Goal: Information Seeking & Learning: Learn about a topic

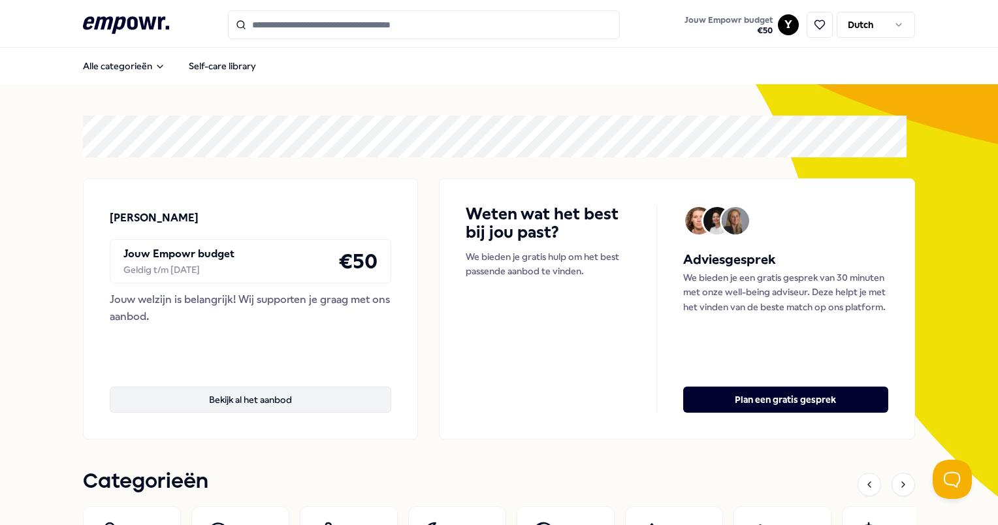
click at [305, 400] on button "Bekijk al het aanbod" at bounding box center [250, 399] width 281 height 26
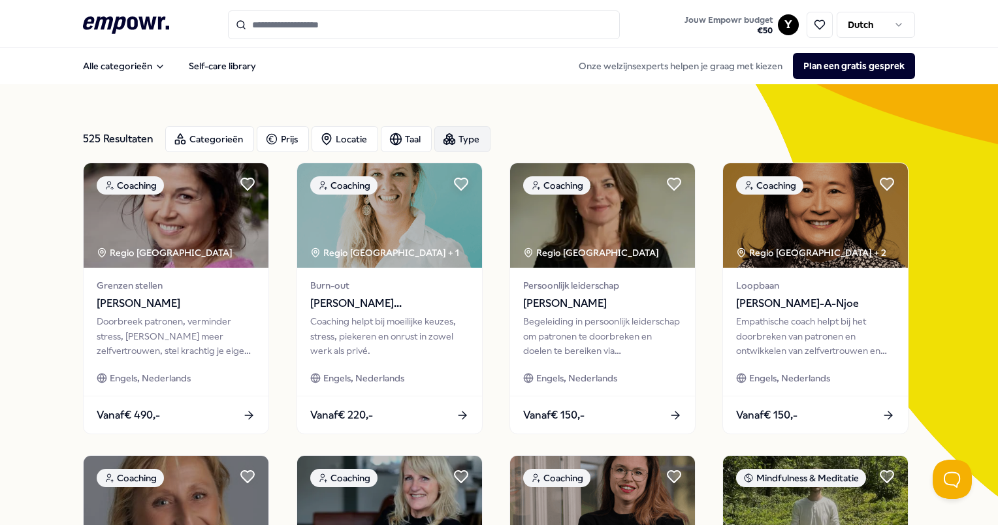
click at [481, 140] on div "Type" at bounding box center [462, 139] width 56 height 26
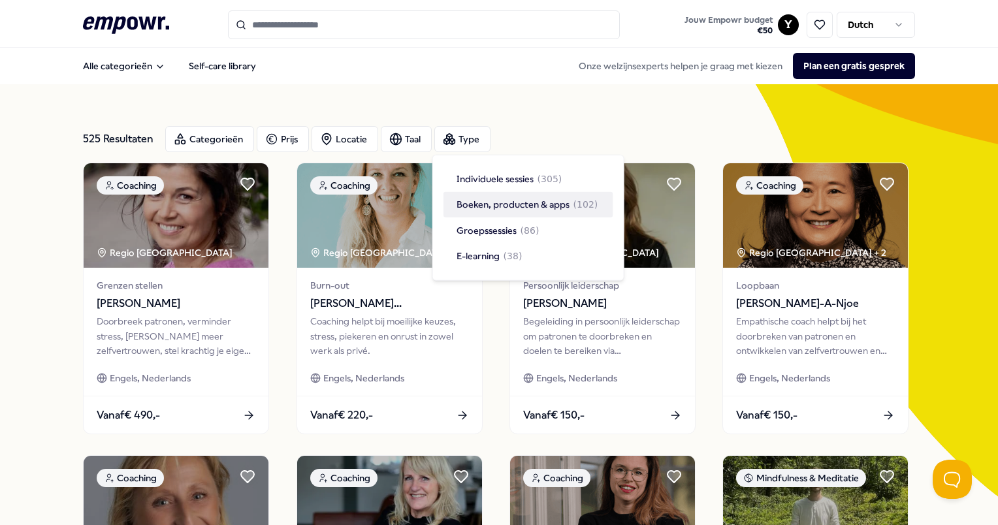
click at [586, 202] on span "( 102 )" at bounding box center [585, 204] width 25 height 14
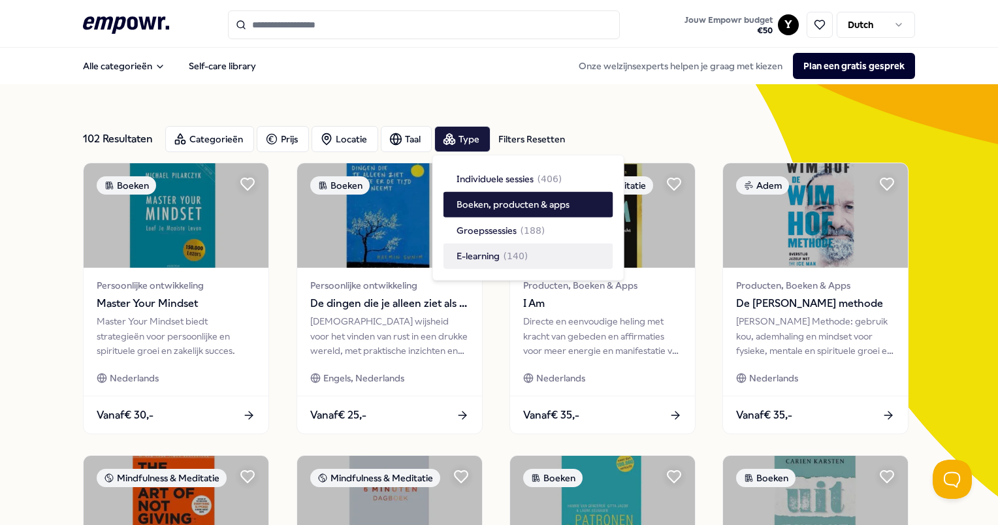
click at [743, 137] on div "Categorieën Prijs Locatie Taal Type Filters Resetten" at bounding box center [539, 139] width 749 height 26
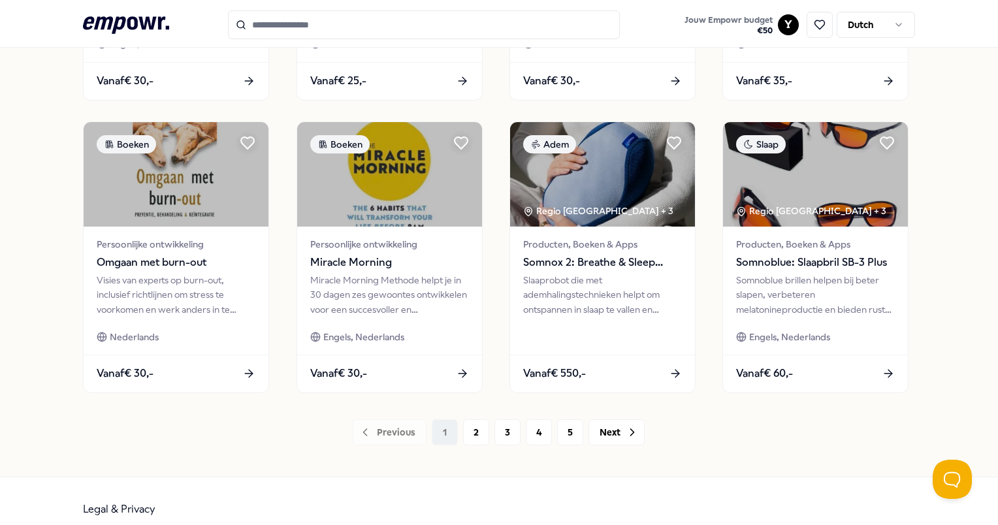
scroll to position [642, 0]
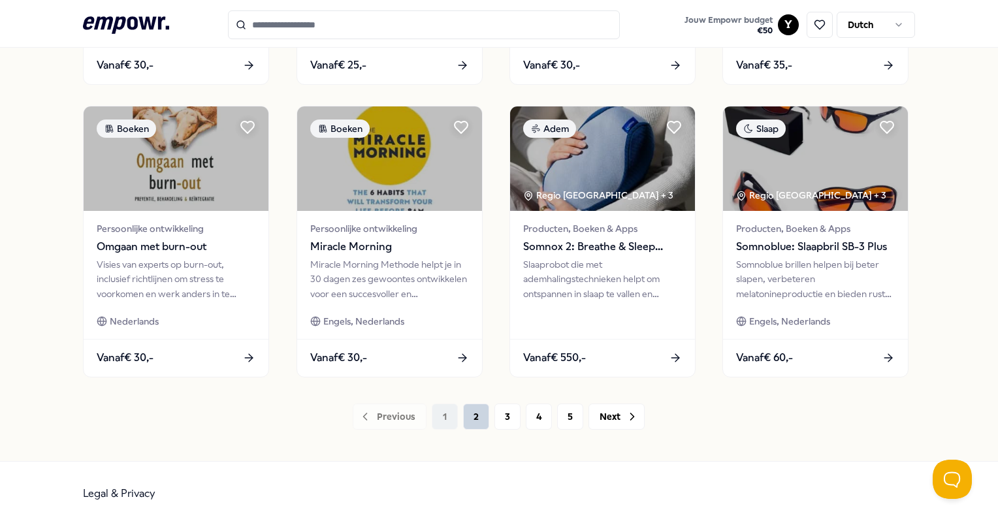
click at [473, 417] on button "2" at bounding box center [476, 416] width 26 height 26
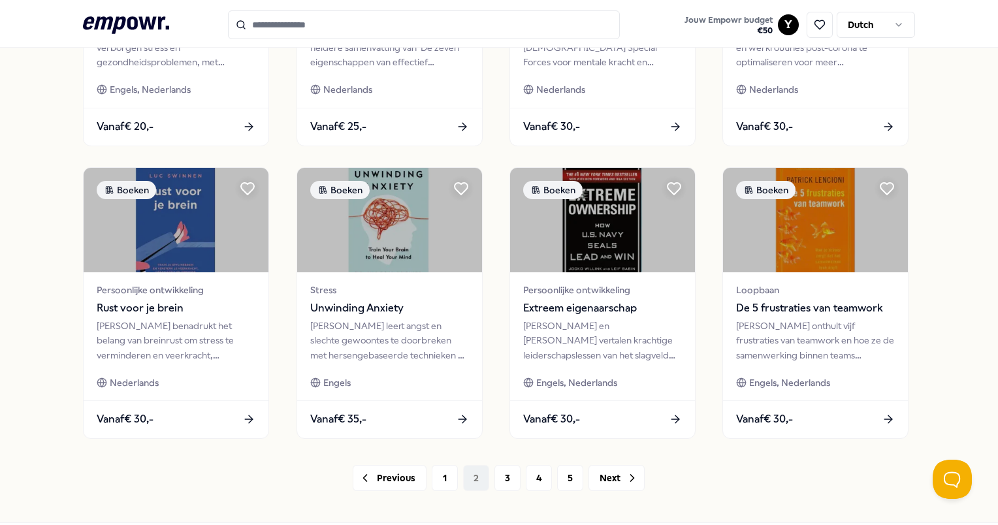
scroll to position [642, 0]
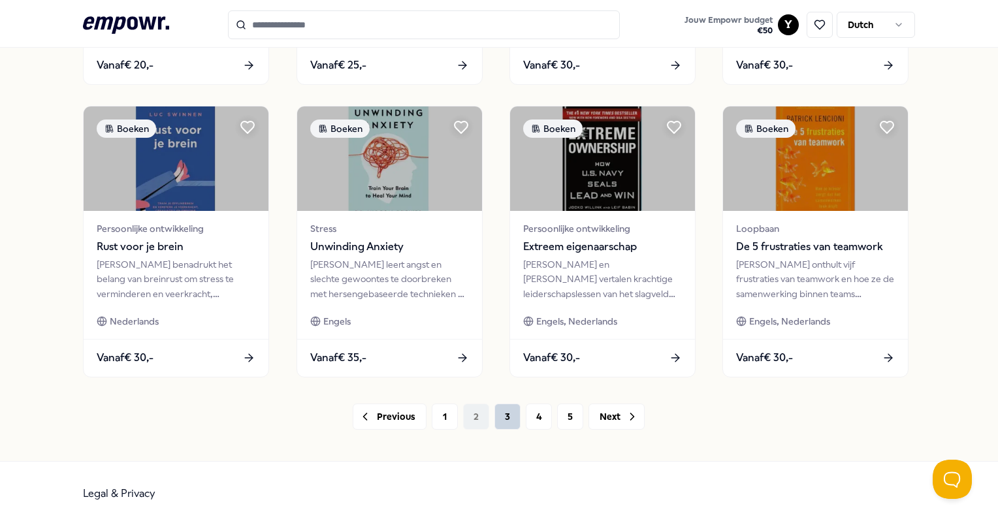
click at [509, 426] on button "3" at bounding box center [507, 416] width 26 height 26
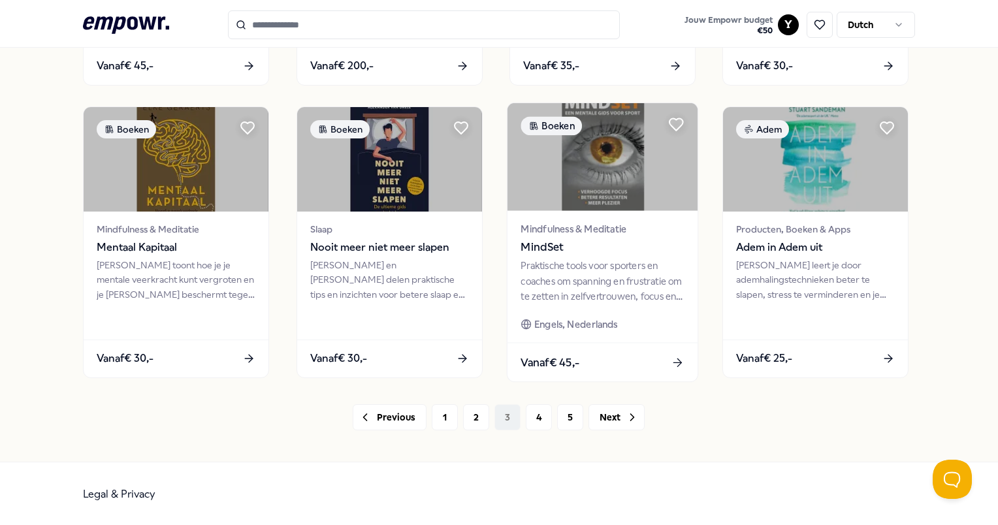
scroll to position [642, 0]
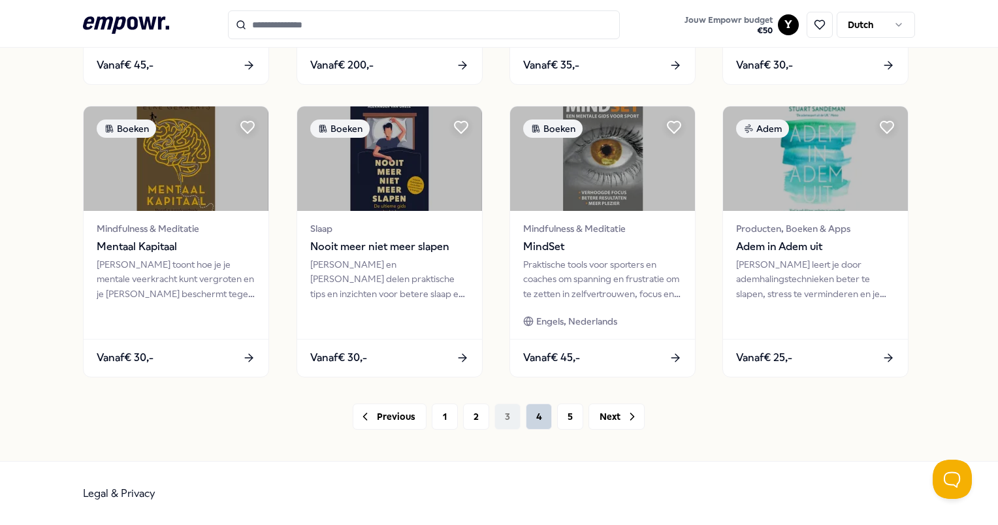
click at [529, 423] on button "4" at bounding box center [539, 416] width 26 height 26
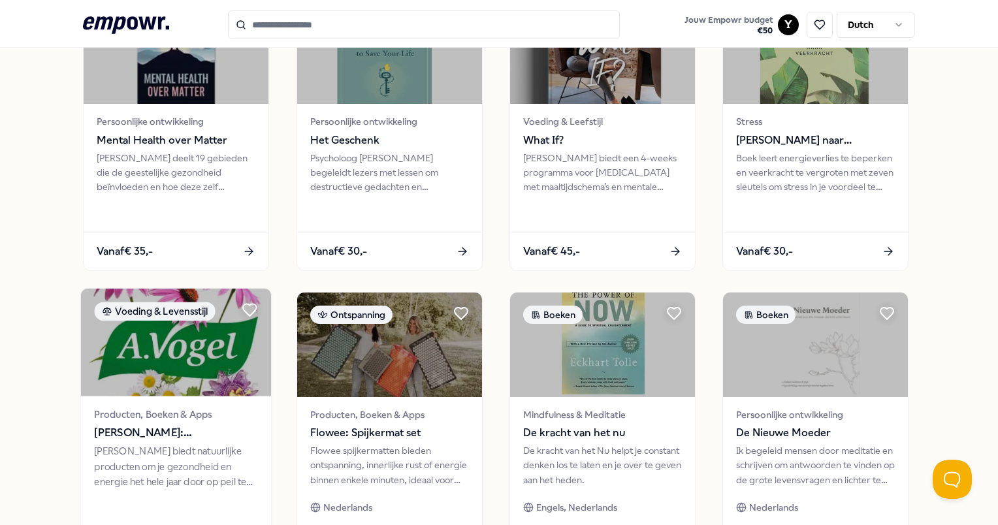
scroll to position [447, 0]
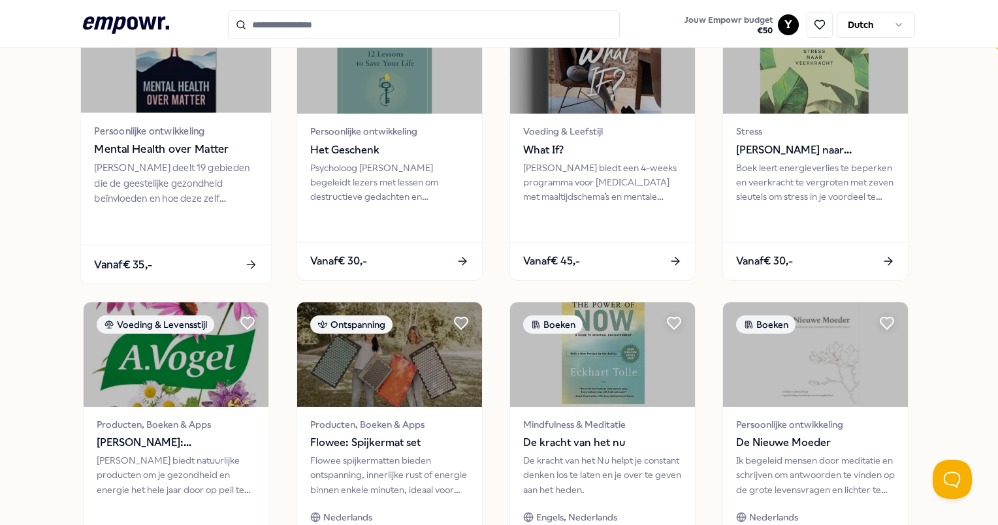
drag, startPoint x: 136, startPoint y: 218, endPoint x: 134, endPoint y: 207, distance: 11.3
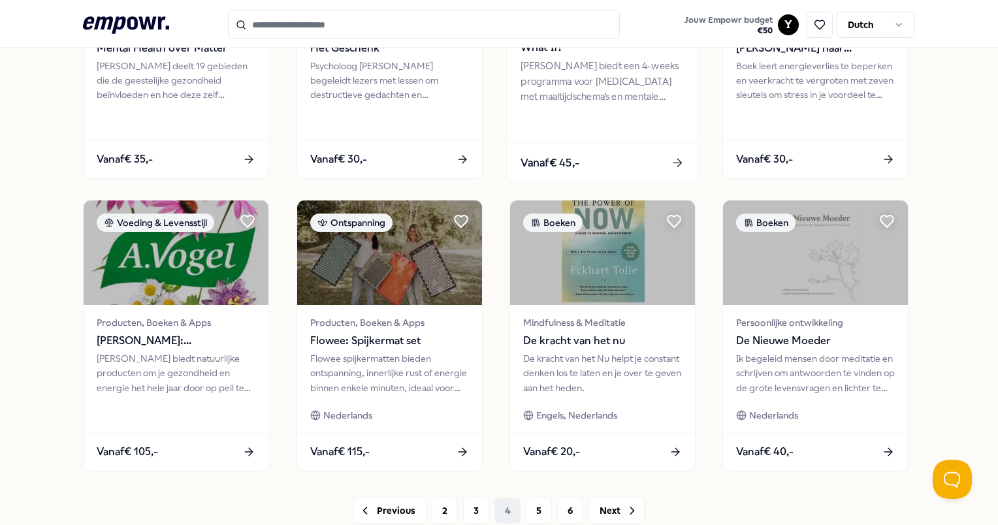
scroll to position [642, 0]
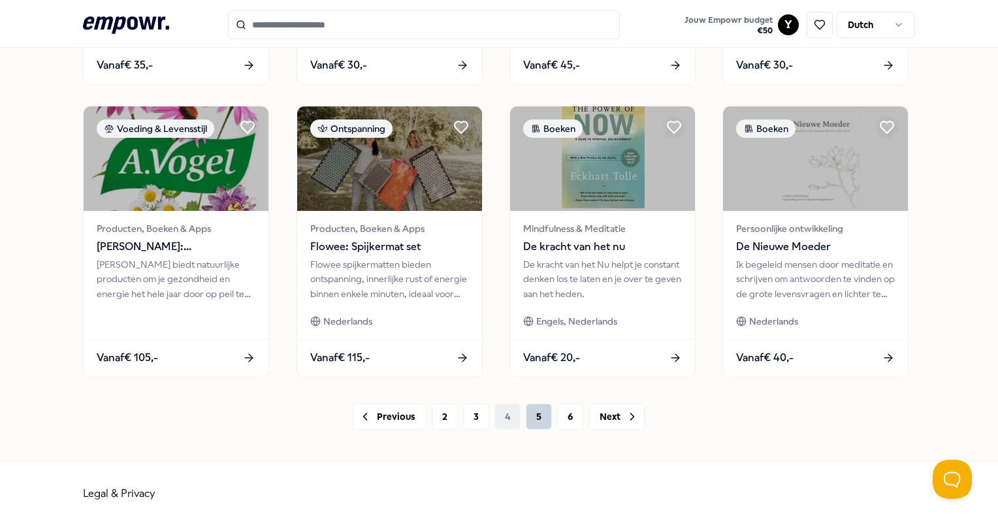
click at [533, 417] on button "5" at bounding box center [539, 416] width 26 height 26
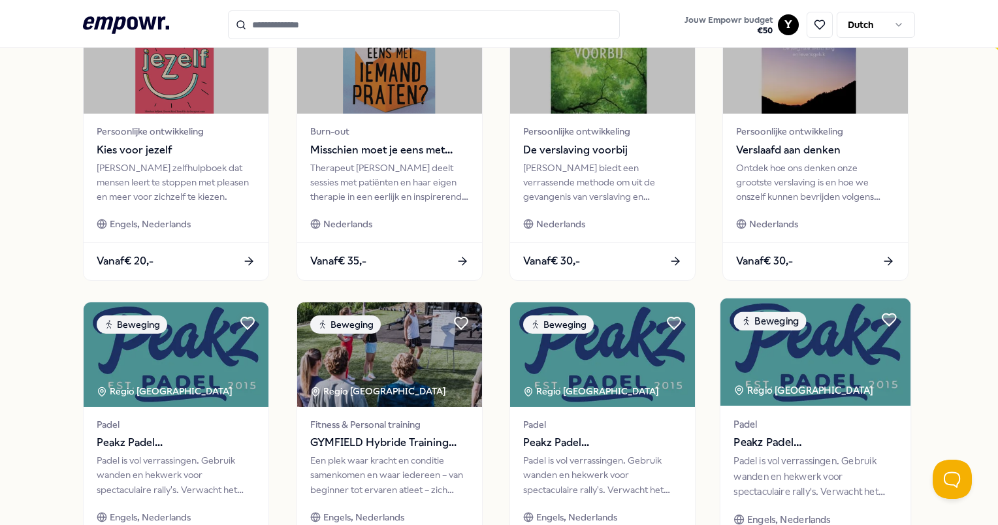
scroll to position [642, 0]
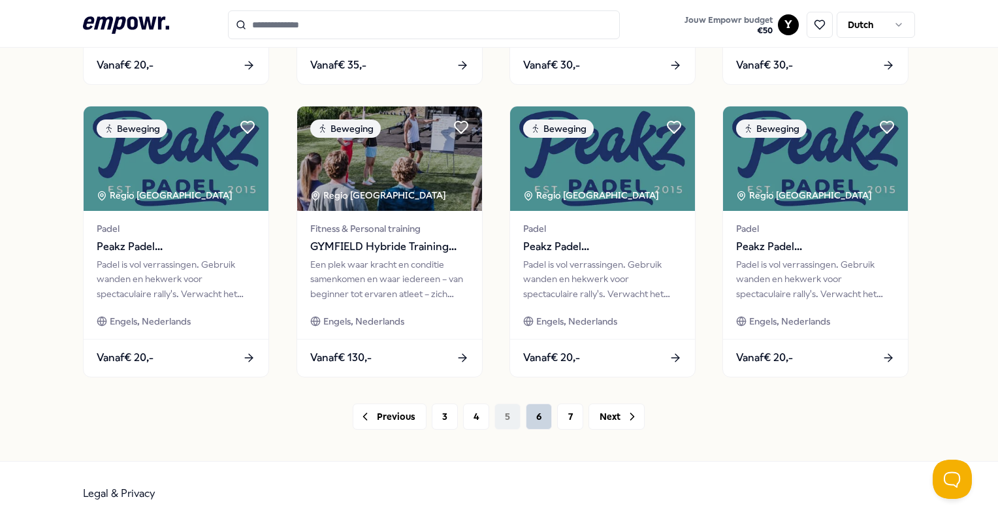
click at [528, 415] on button "6" at bounding box center [539, 416] width 26 height 26
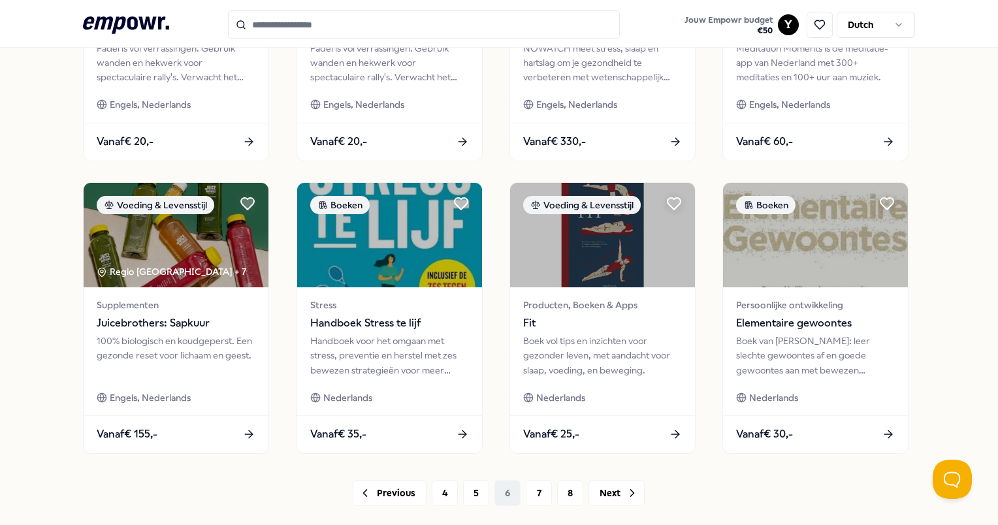
scroll to position [642, 0]
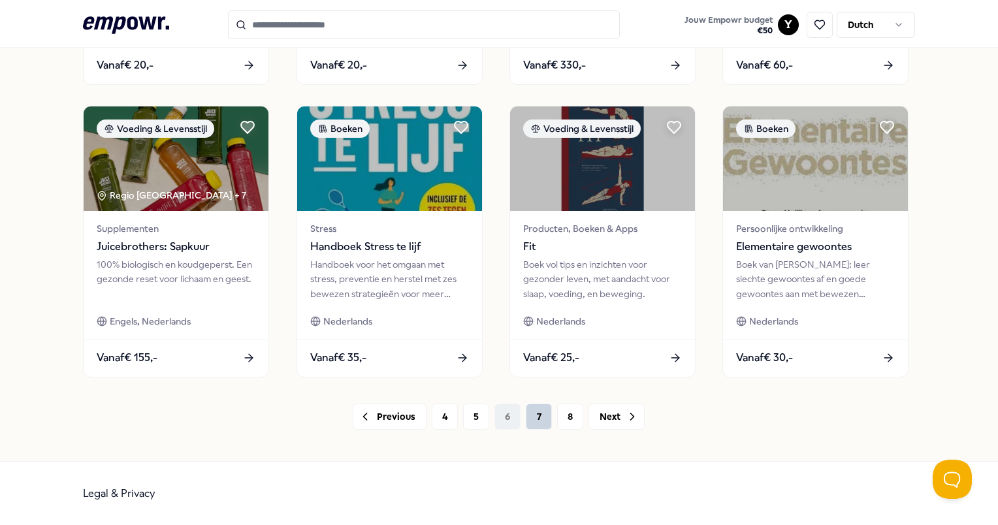
click at [542, 423] on button "7" at bounding box center [539, 416] width 26 height 26
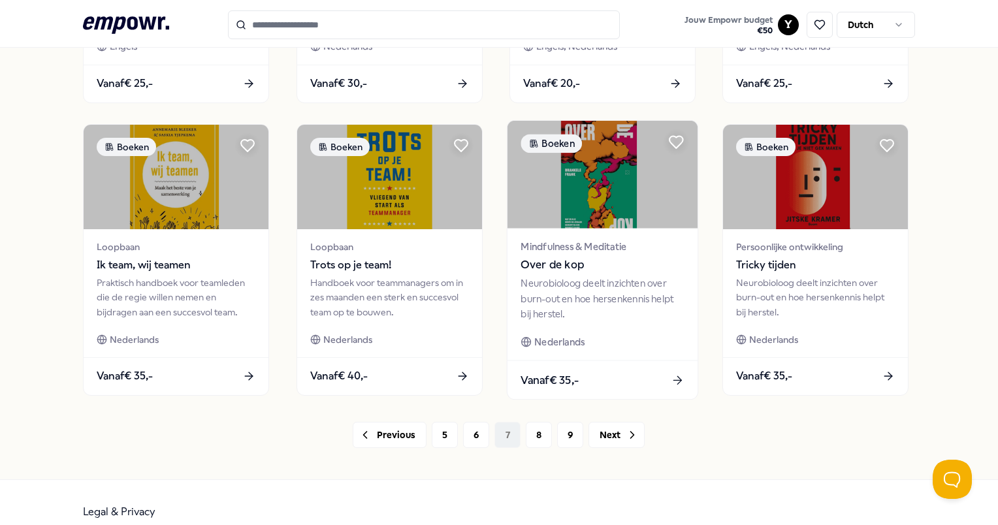
scroll to position [642, 0]
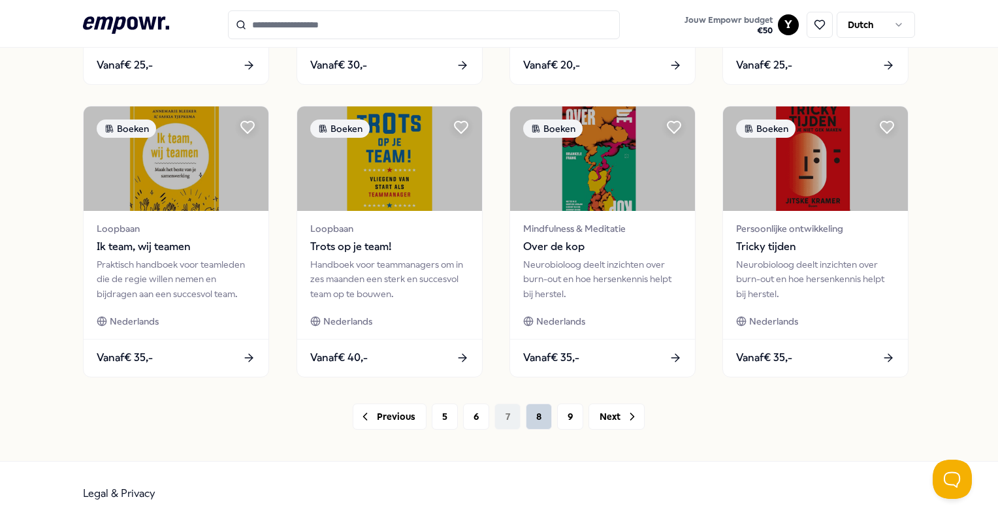
click at [539, 417] on button "8" at bounding box center [539, 416] width 26 height 26
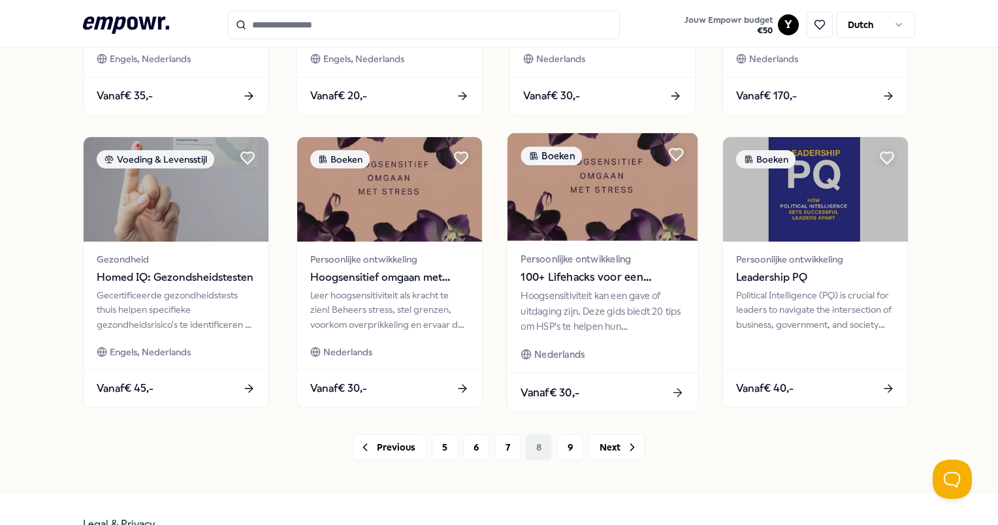
scroll to position [642, 0]
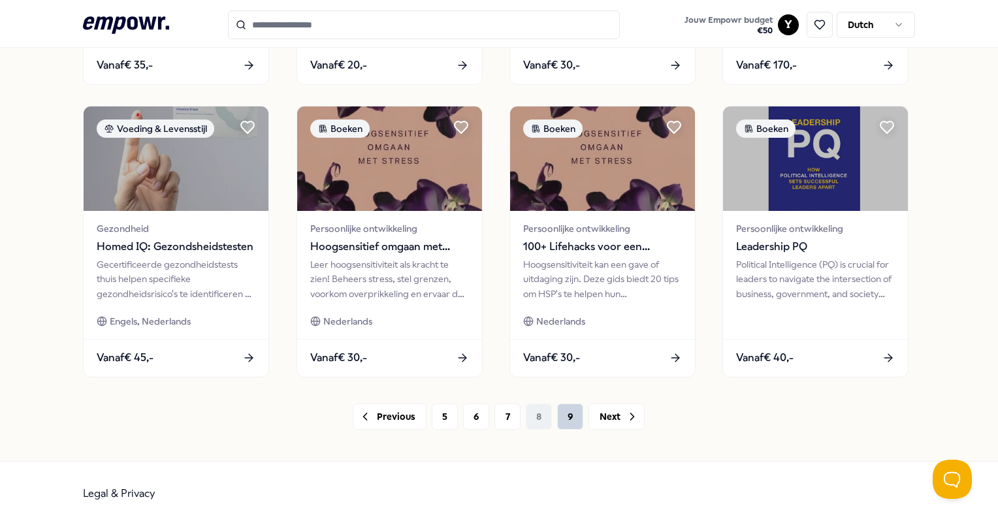
click at [569, 417] on button "9" at bounding box center [570, 416] width 26 height 26
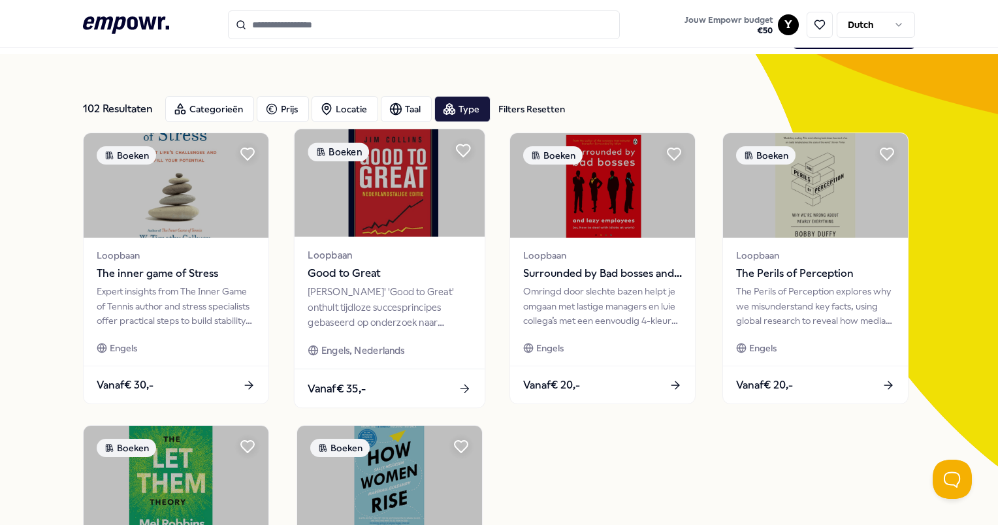
scroll to position [24, 0]
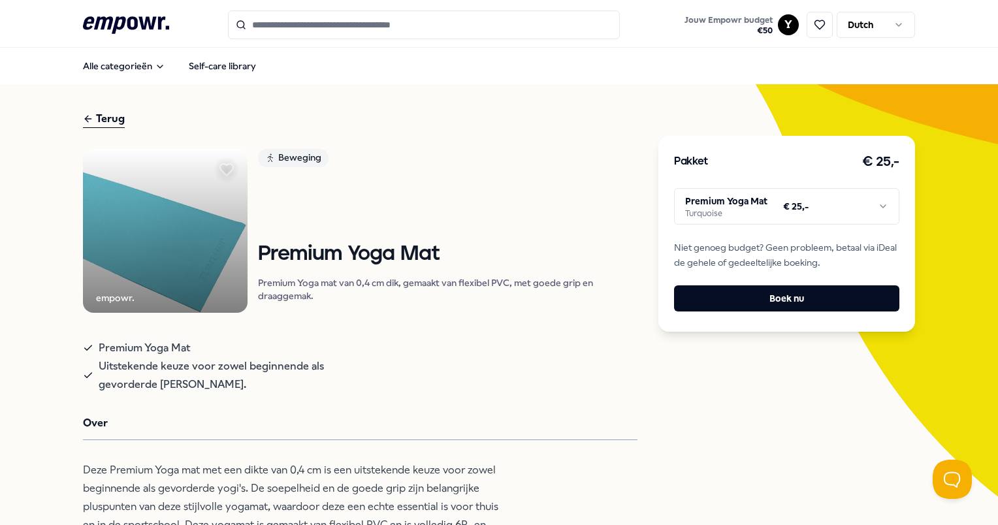
scroll to position [65, 0]
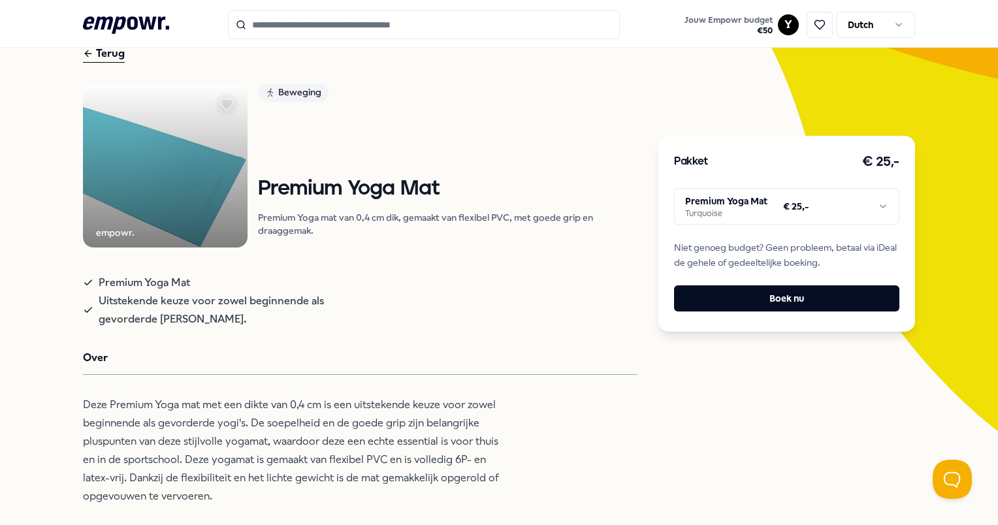
click at [810, 208] on html ".empowr-logo_svg__cls-1{fill:#03032f} Jouw Empowr budget € 50 Y Dutch Alle cate…" at bounding box center [499, 262] width 998 height 525
click at [808, 208] on html ".empowr-logo_svg__cls-1{fill:#03032f} Jouw Empowr budget € 50 Y Dutch Alle cate…" at bounding box center [499, 262] width 998 height 525
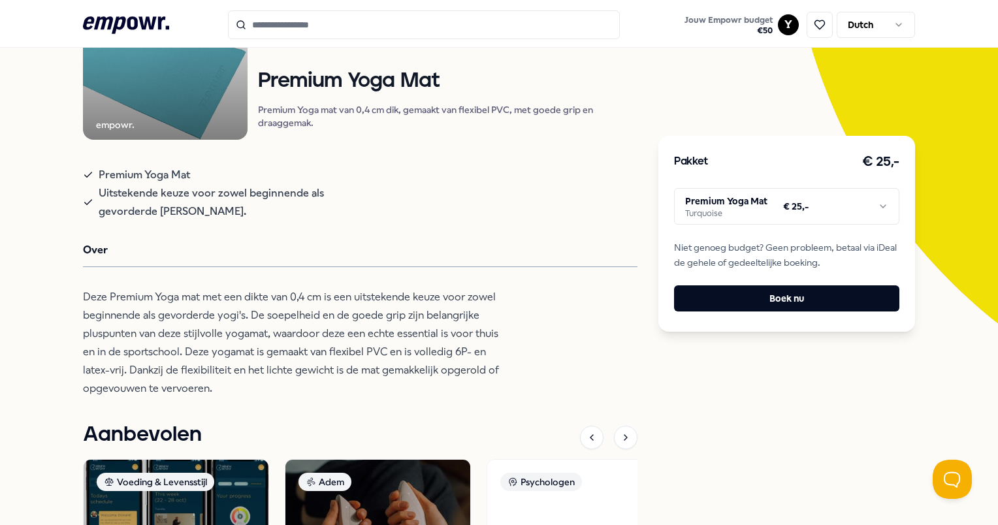
scroll to position [0, 0]
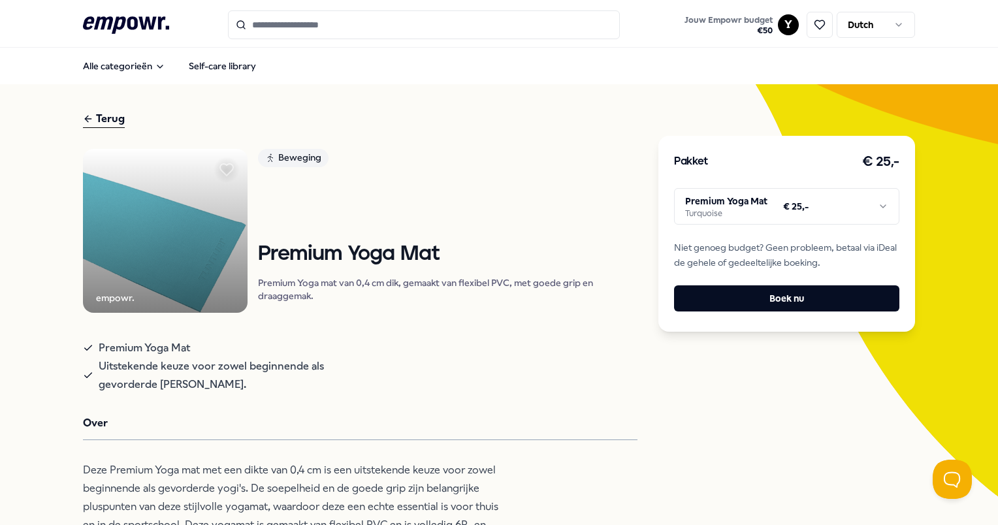
drag, startPoint x: 590, startPoint y: 278, endPoint x: 628, endPoint y: 283, distance: 38.9
click at [590, 278] on p "Premium Yoga mat van 0,4 cm dik, gemaakt van flexibel PVC, met goede grip en dr…" at bounding box center [447, 289] width 379 height 26
